Goal: Use online tool/utility: Utilize a website feature to perform a specific function

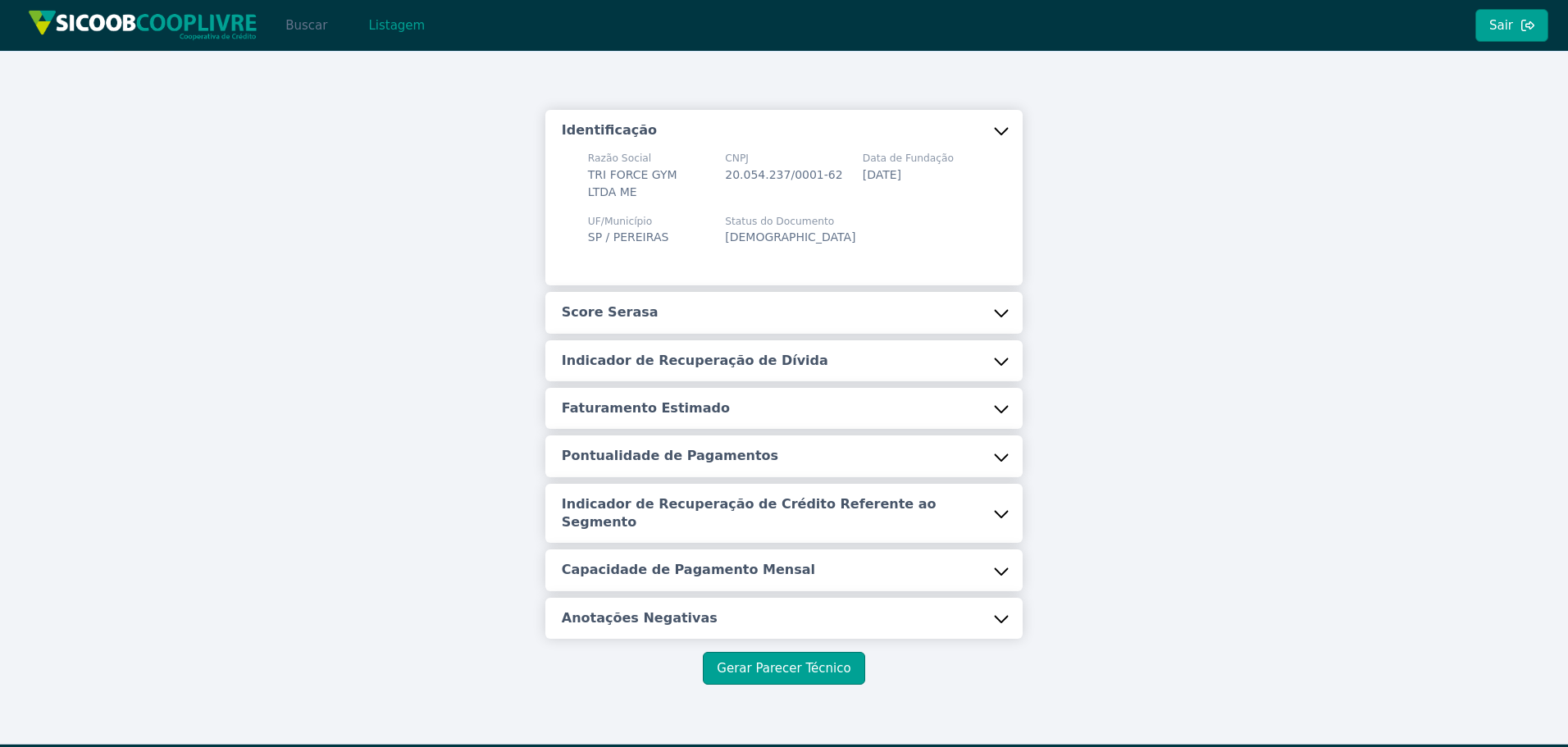
click at [318, 25] on button "Buscar" at bounding box center [306, 25] width 69 height 33
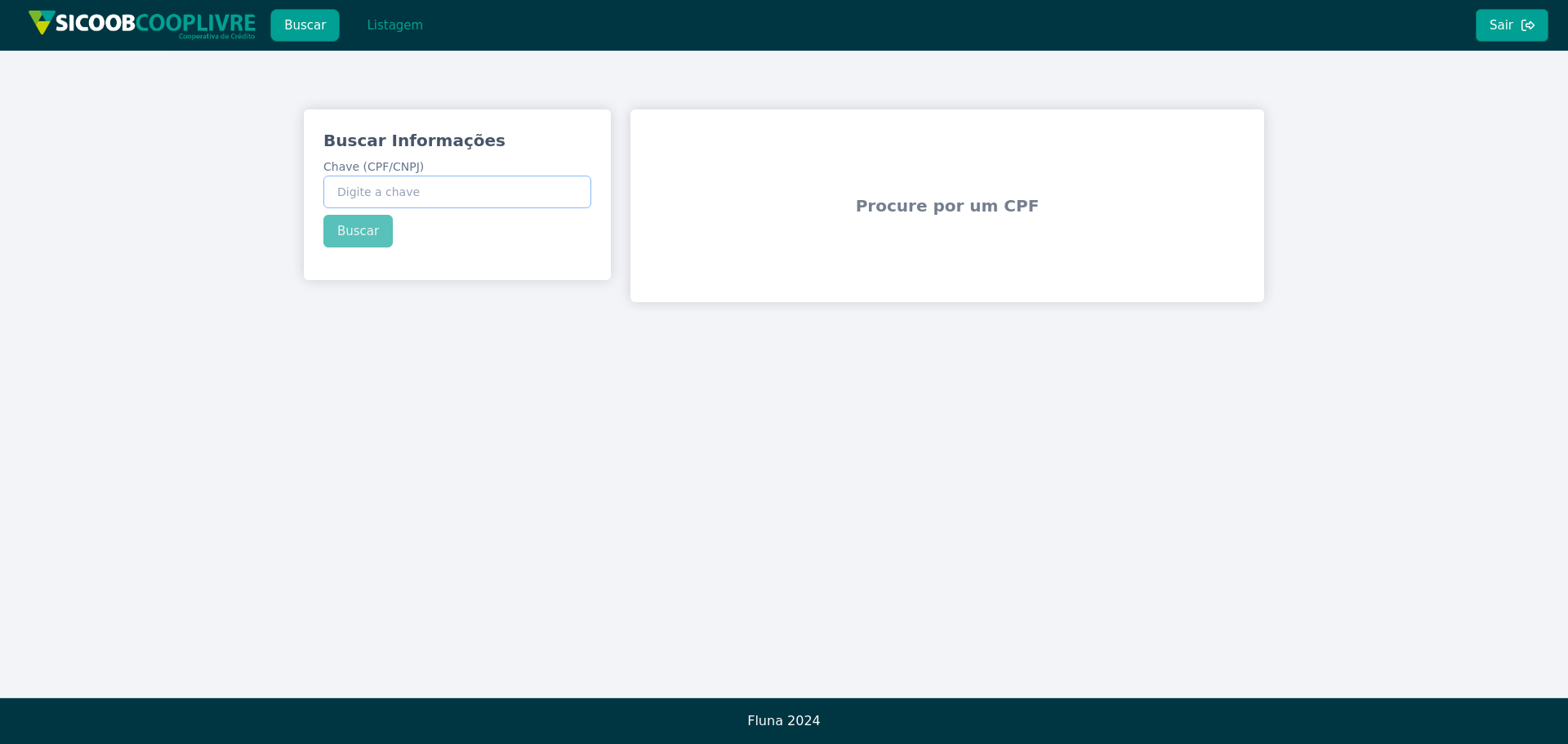
click at [402, 190] on input "Chave (CPF/CNPJ)" at bounding box center [457, 191] width 268 height 33
paste input "278.109.228-23"
type input "278.109.228-23"
click at [360, 231] on button "Buscar" at bounding box center [358, 231] width 69 height 33
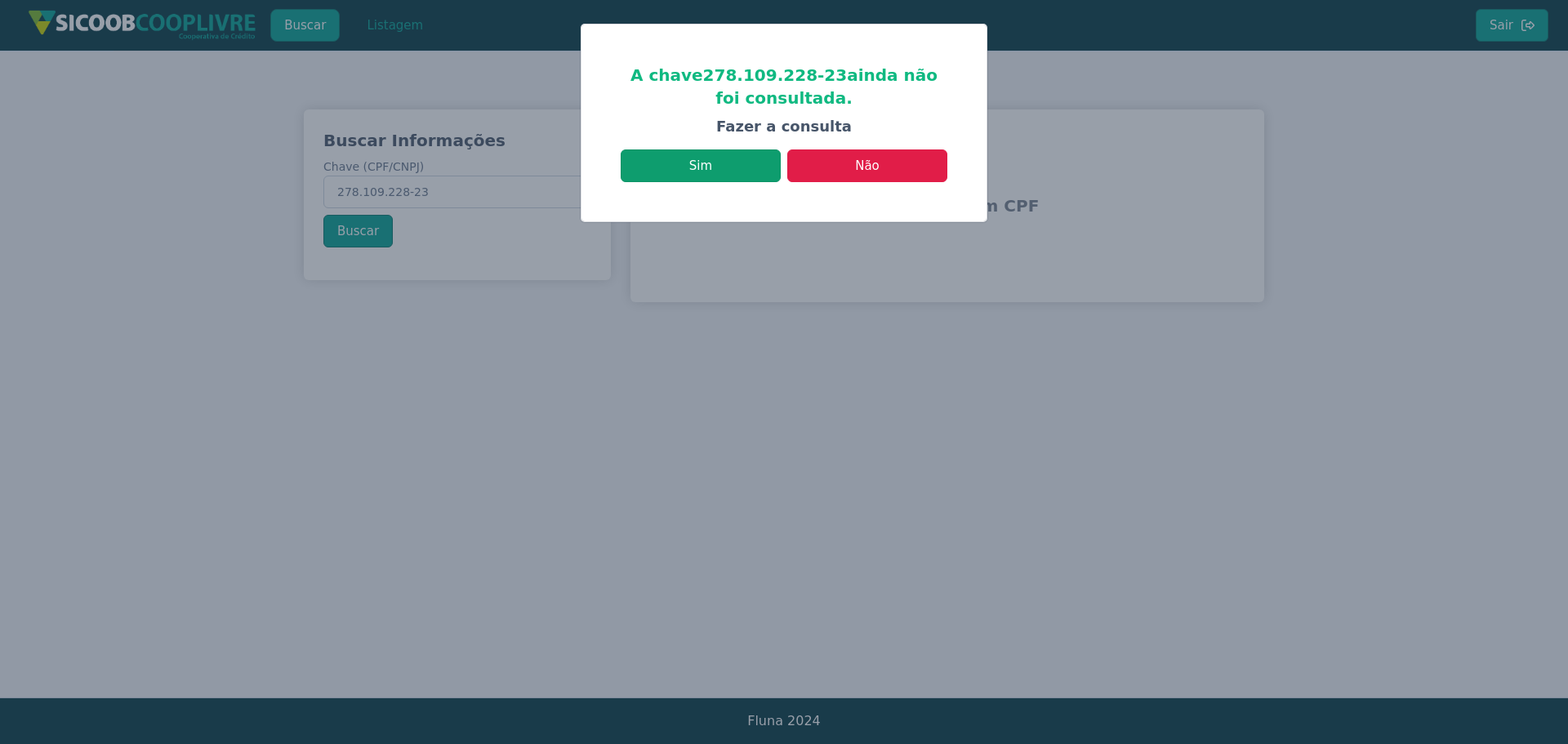
click at [709, 161] on button "Sim" at bounding box center [700, 165] width 160 height 33
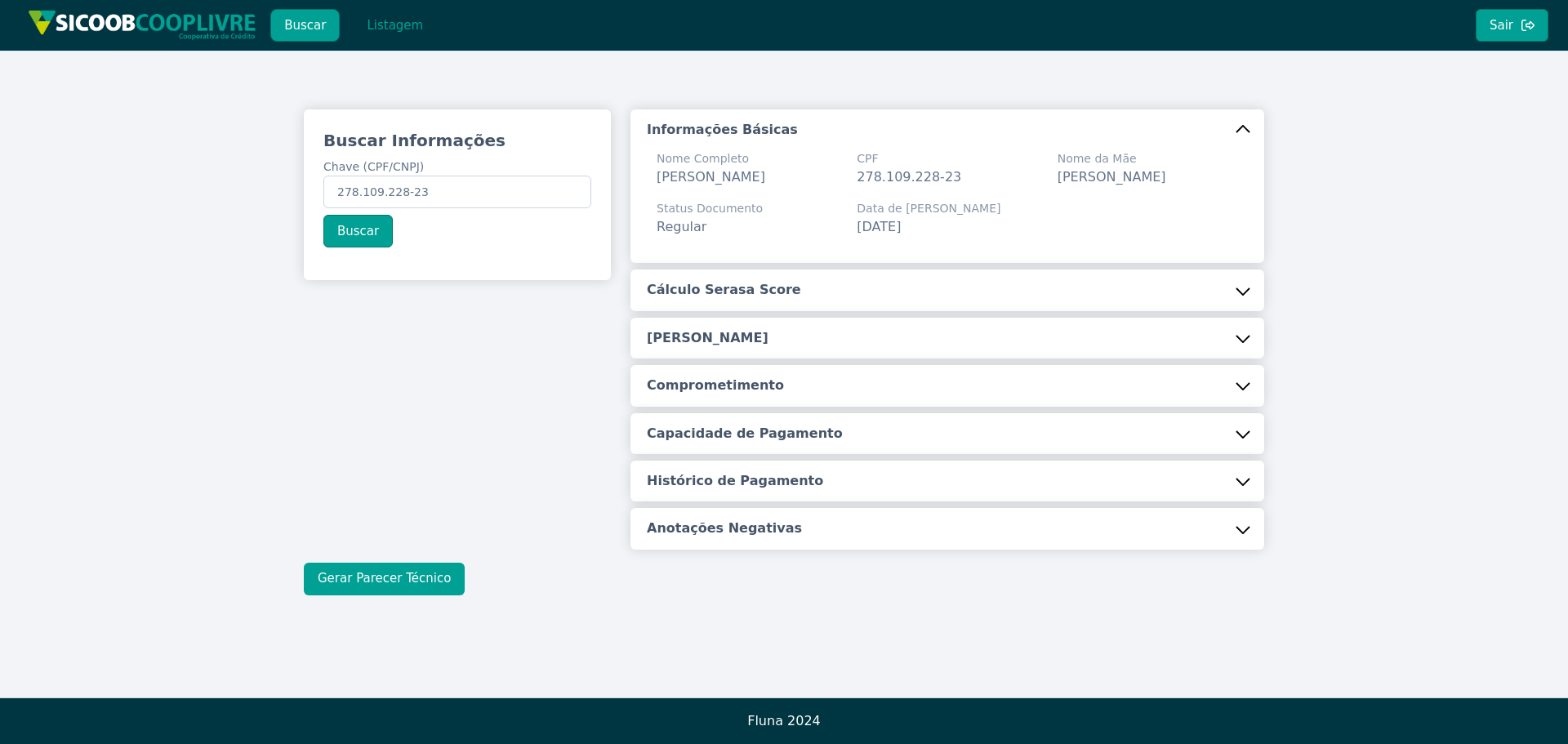
click at [380, 571] on button "Gerar Parecer Técnico" at bounding box center [384, 579] width 161 height 33
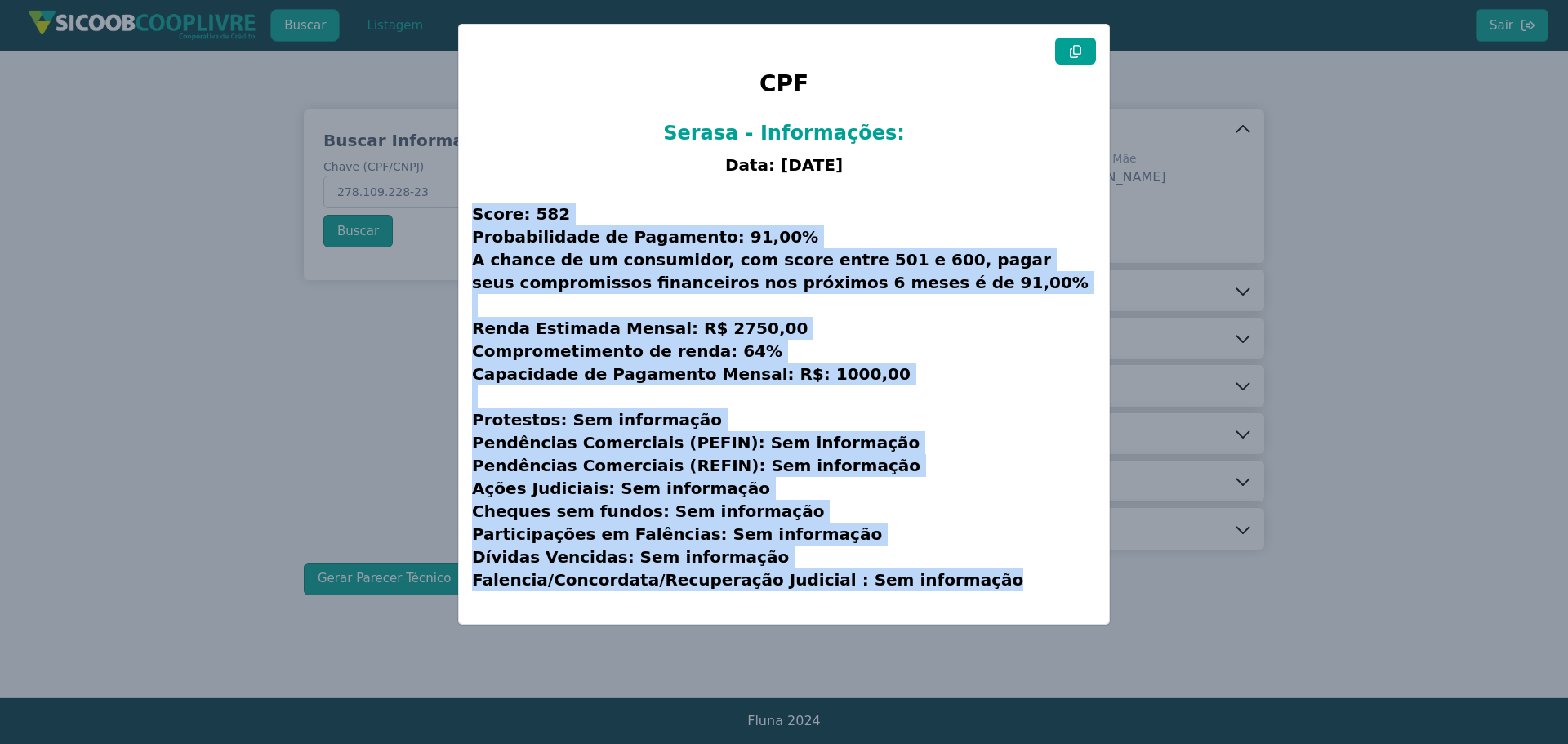
drag, startPoint x: 474, startPoint y: 208, endPoint x: 1103, endPoint y: 568, distance: 724.7
click at [1095, 581] on h3 "Score: 582 Probabilidade de Pagamento: 91,00% A chance de um consumidor, com sc…" at bounding box center [784, 397] width 624 height 428
copy h3 "Score: 582 Probabilidade de Pagamento: 91,00% A chance de um consumidor, com sc…"
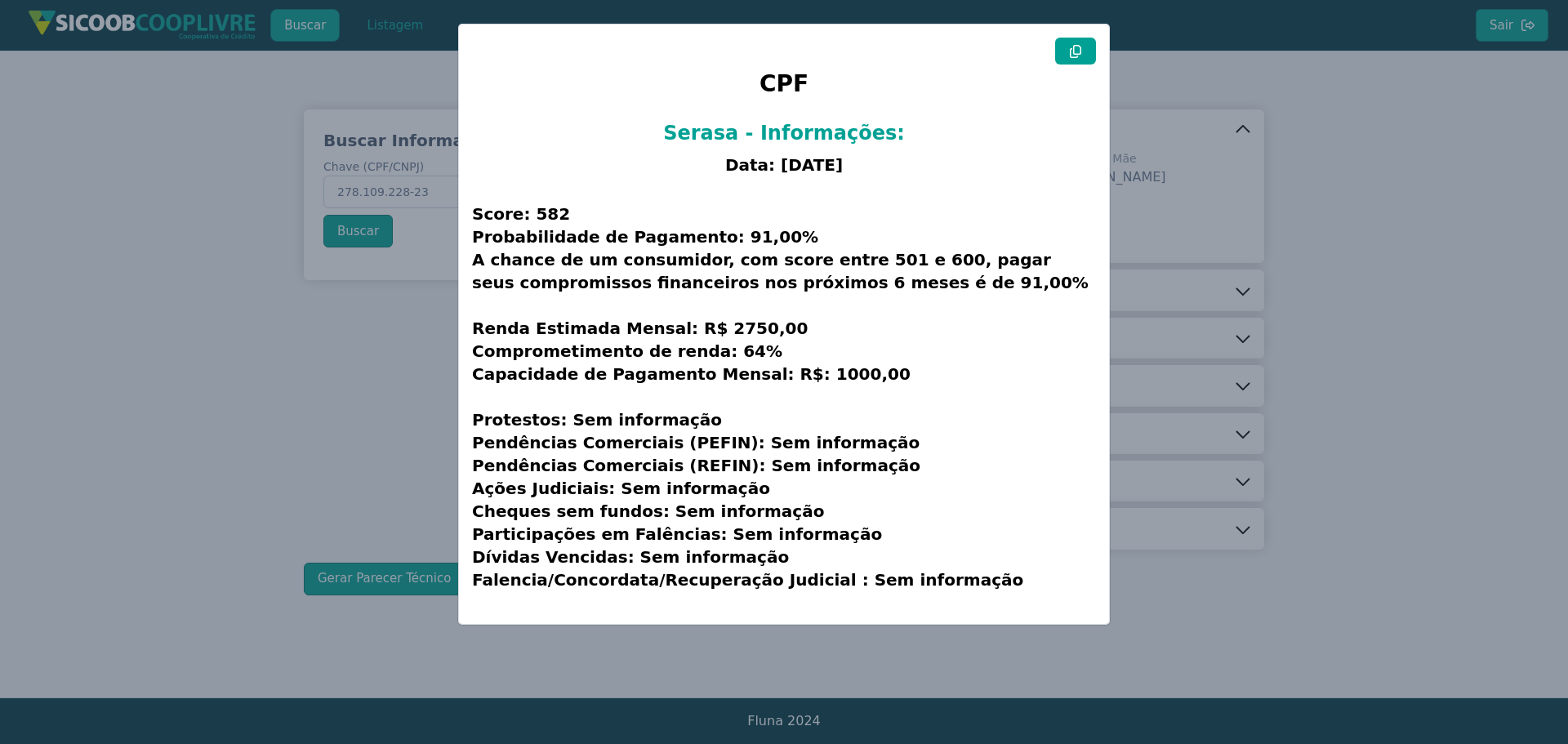
click at [1353, 101] on modal-container "CPF Serasa - Informações: Data: [DATE] Score: 582 Probabilidade de Pagamento: 9…" at bounding box center [784, 372] width 1568 height 744
